Goal: Transaction & Acquisition: Book appointment/travel/reservation

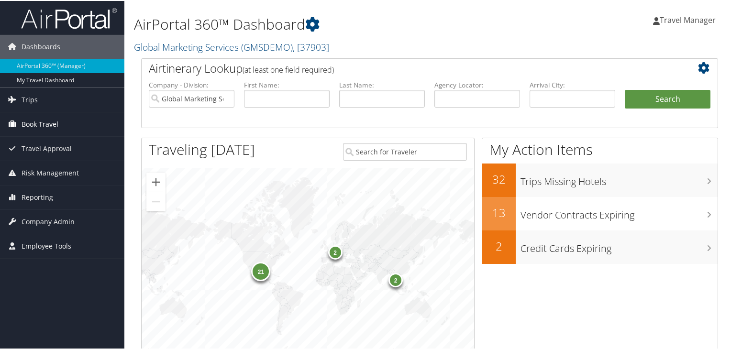
click at [35, 125] on span "Book Travel" at bounding box center [40, 123] width 37 height 24
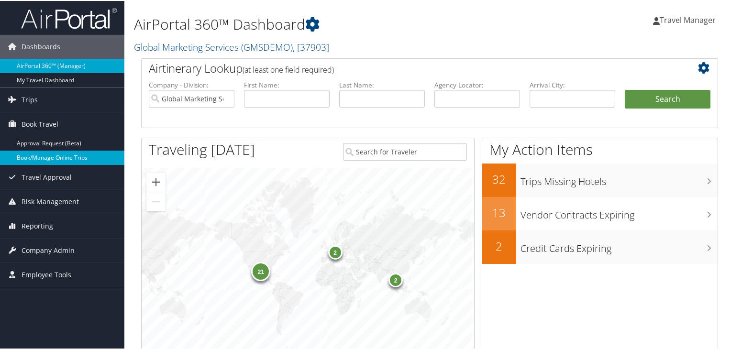
click at [66, 152] on link "Book/Manage Online Trips" at bounding box center [62, 157] width 124 height 14
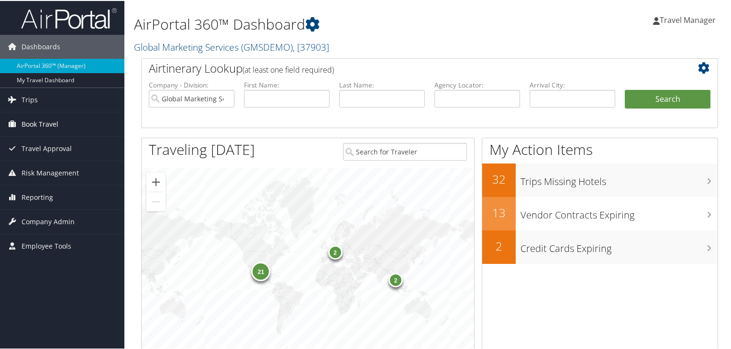
click at [24, 121] on span "Book Travel" at bounding box center [40, 123] width 37 height 24
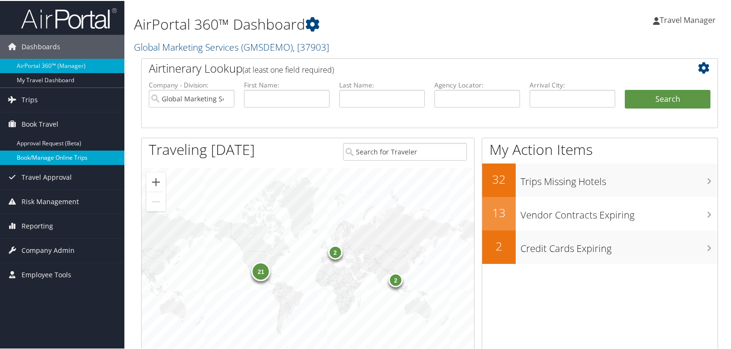
click at [61, 157] on link "Book/Manage Online Trips" at bounding box center [62, 157] width 124 height 14
